Goal: Navigation & Orientation: Find specific page/section

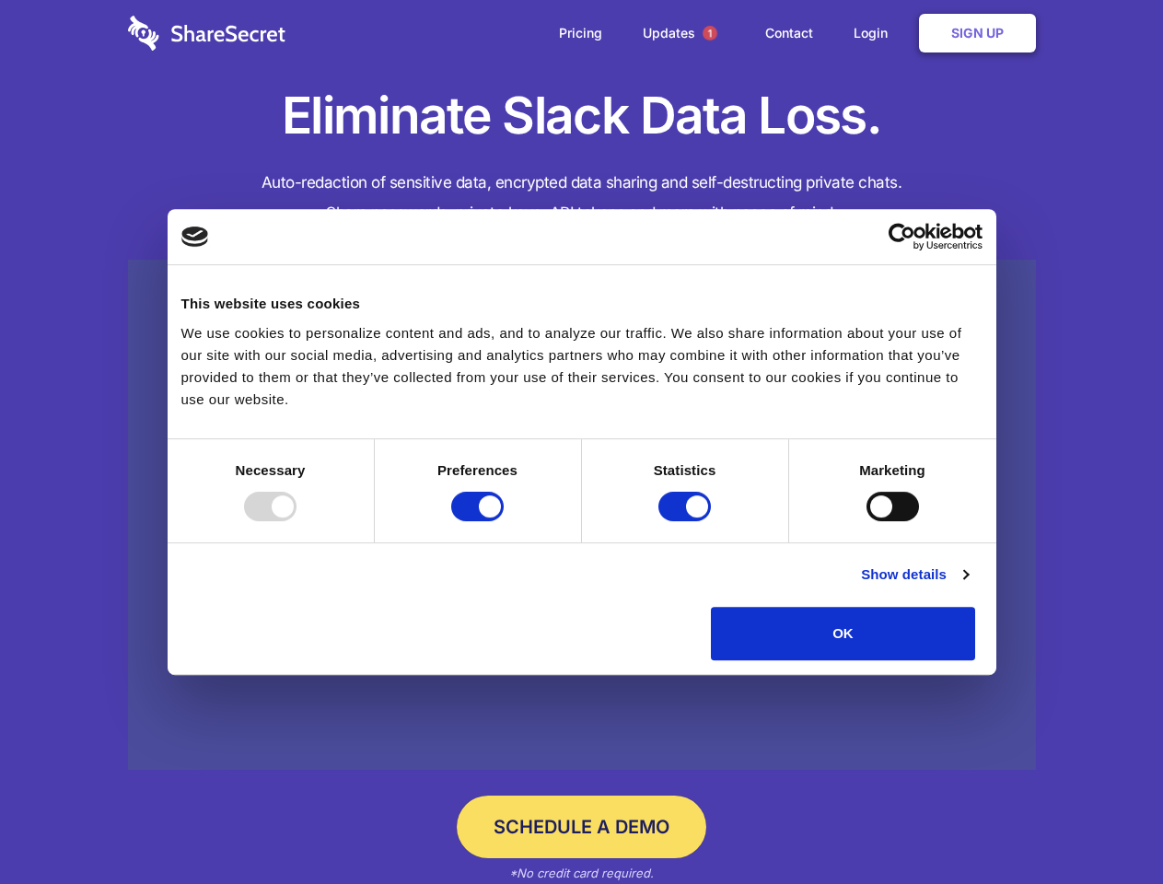
click at [296, 521] on div at bounding box center [270, 506] width 52 height 29
click at [503, 521] on input "Preferences" at bounding box center [477, 506] width 52 height 29
checkbox input "false"
click at [687, 521] on input "Statistics" at bounding box center [684, 506] width 52 height 29
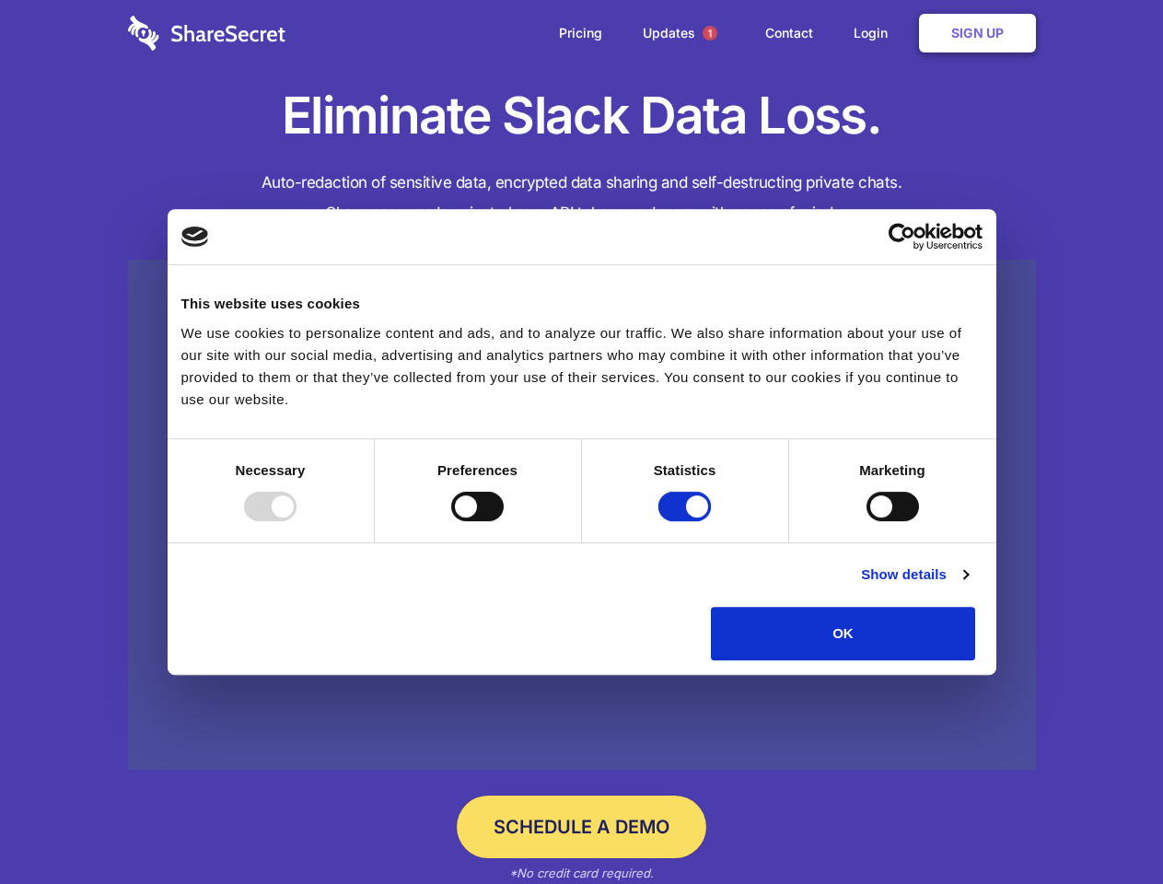
checkbox input "false"
click at [866, 521] on input "Marketing" at bounding box center [892, 506] width 52 height 29
checkbox input "true"
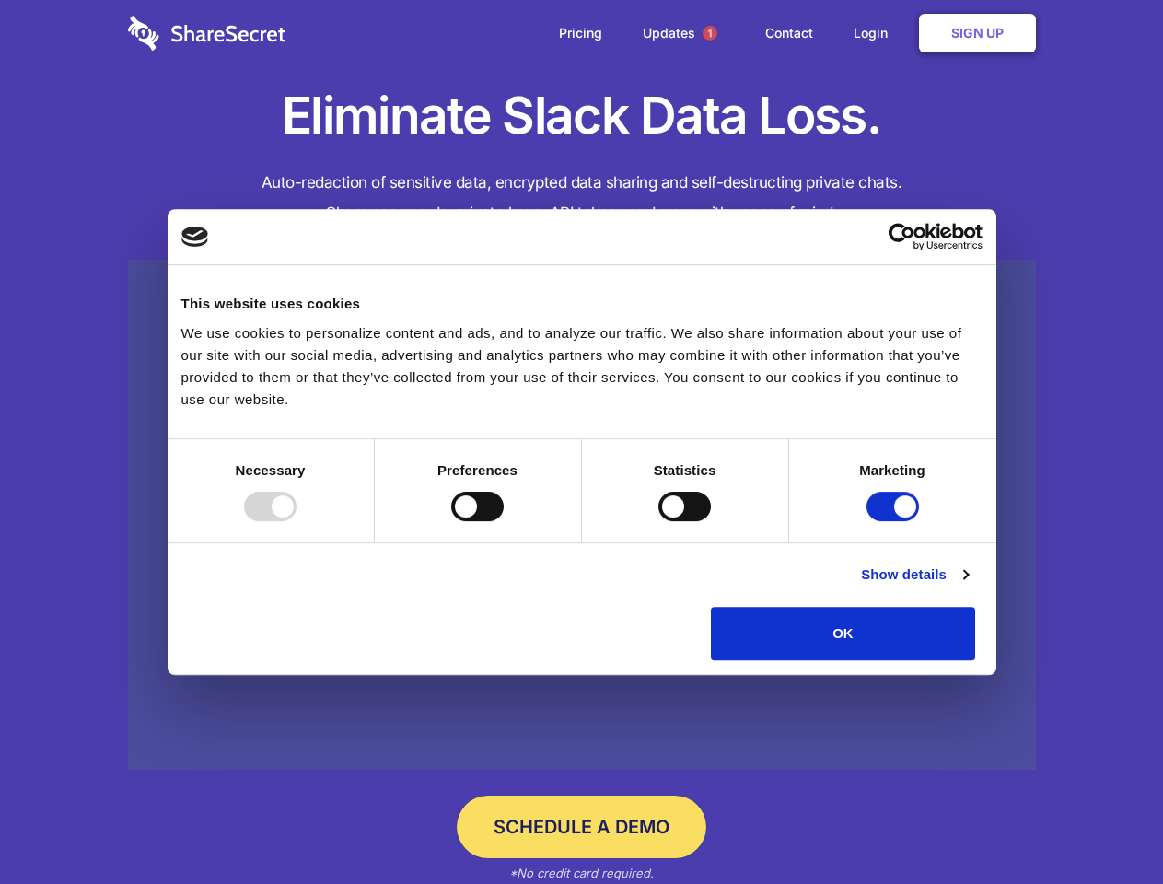
click at [967, 585] on link "Show details" at bounding box center [914, 574] width 107 height 22
click at [0, 0] on li "Necessary 7 Necessary cookies help make a website usable by enabling basic func…" at bounding box center [0, 0] width 0 height 0
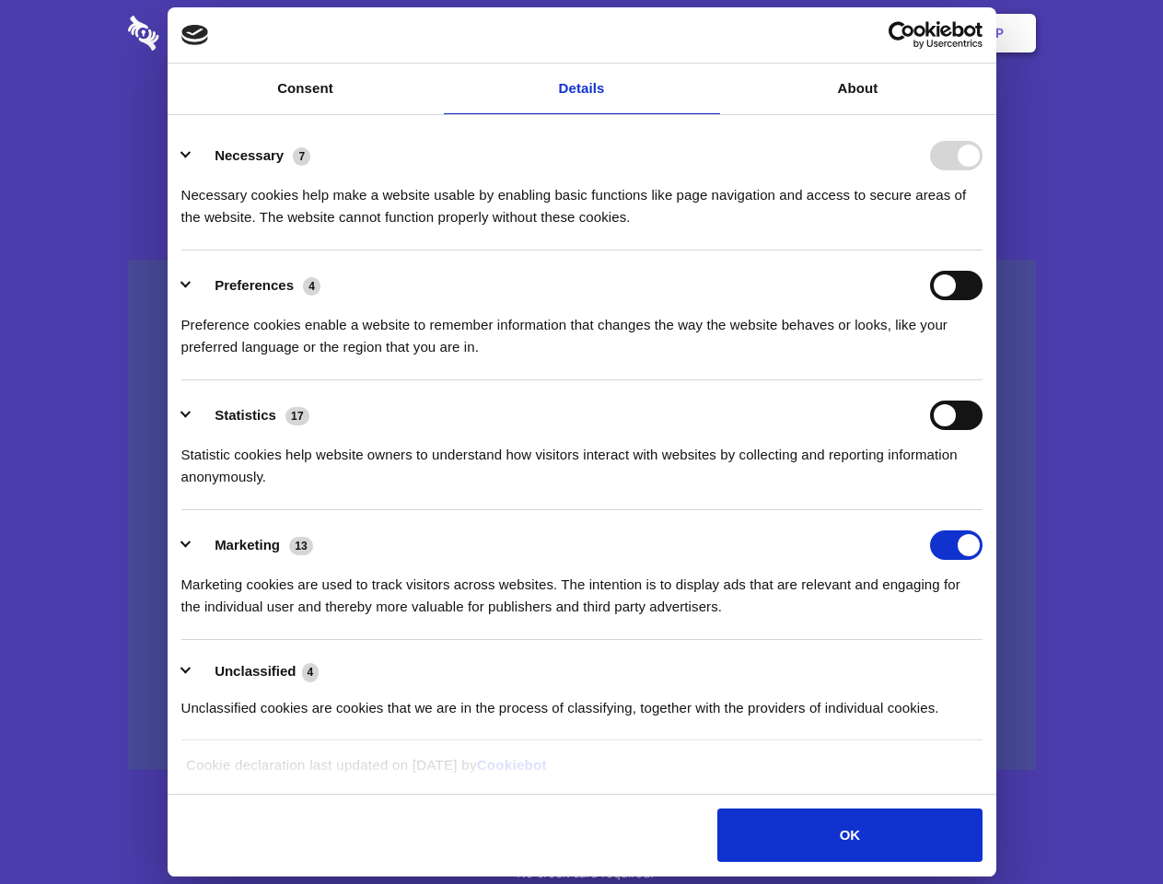
click at [709, 33] on span "1" at bounding box center [709, 33] width 15 height 15
